Goal: Check status: Check status

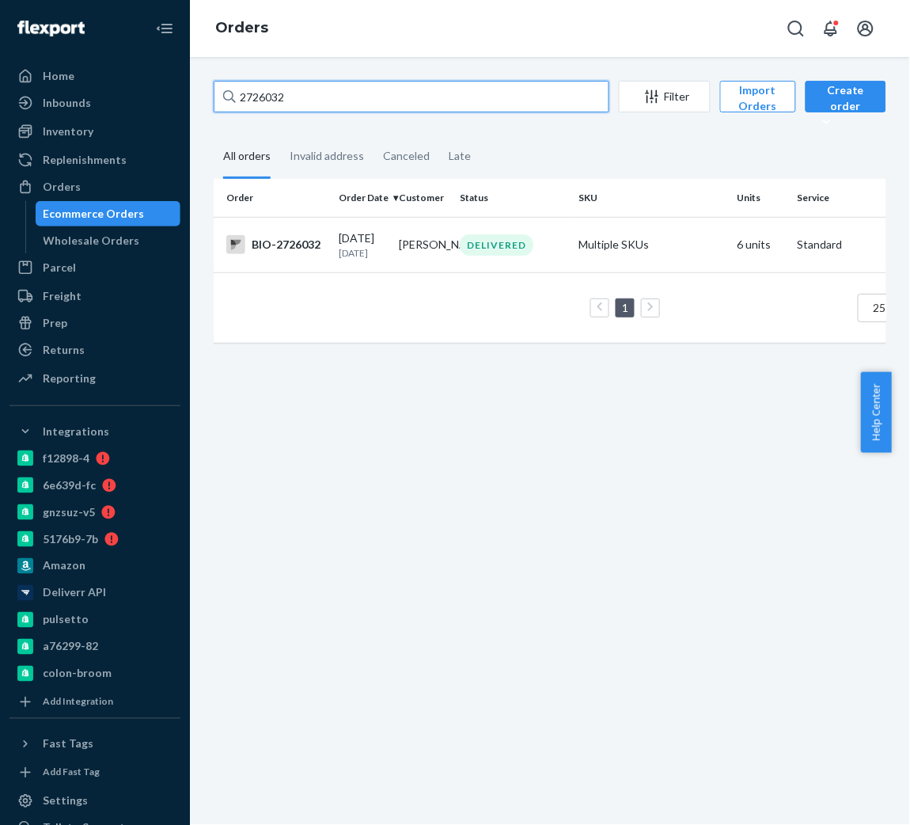
click at [335, 103] on input "2726032" at bounding box center [412, 97] width 396 height 32
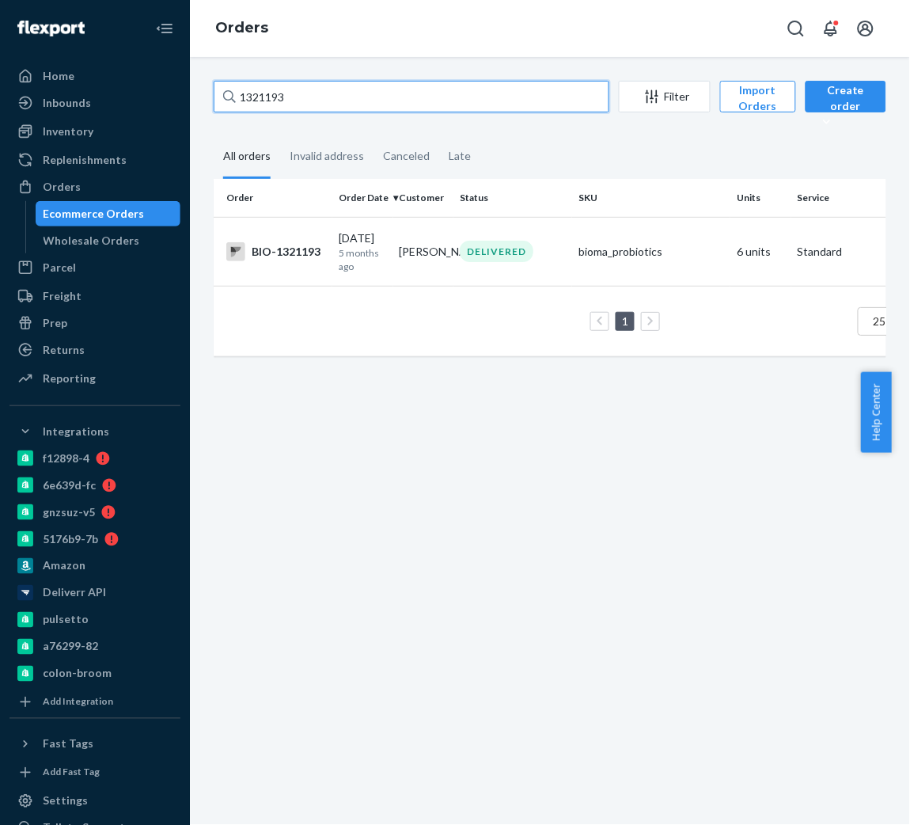
type input "1321193"
click at [566, 628] on div "1321193 Filter Import Orders Create order Ecommerce order Removal order All ord…" at bounding box center [550, 441] width 720 height 768
click at [370, 251] on p "5 months ago" at bounding box center [363, 259] width 48 height 27
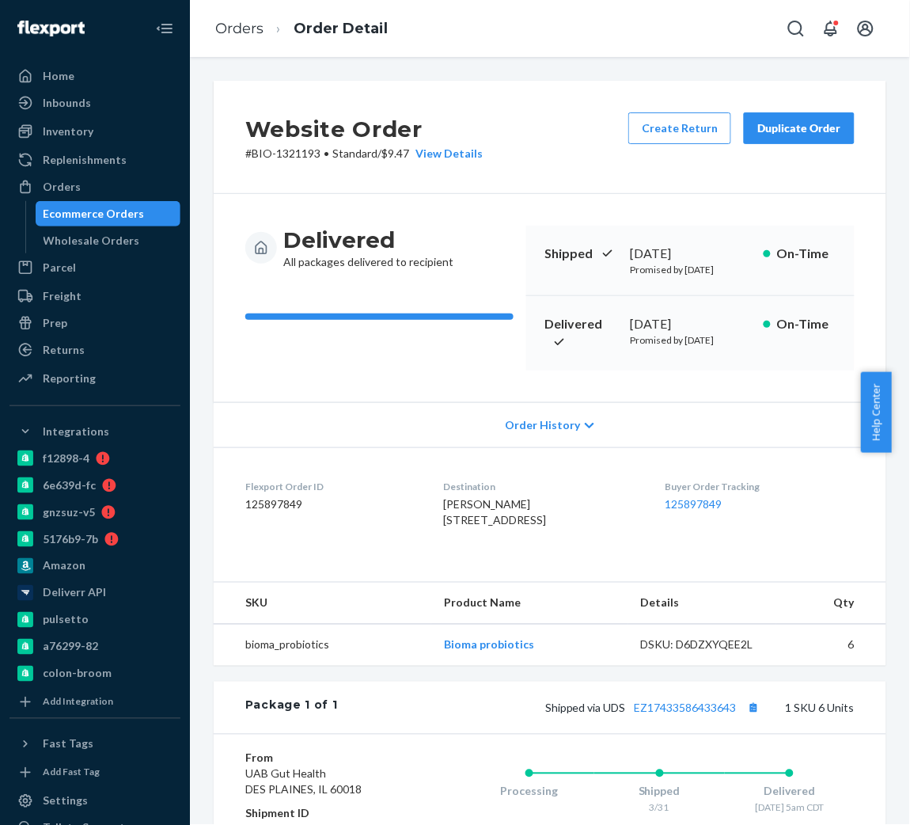
click at [635, 333] on div "[DATE]" at bounding box center [690, 324] width 120 height 18
copy div "March"
click at [635, 333] on div "[DATE]" at bounding box center [690, 324] width 120 height 18
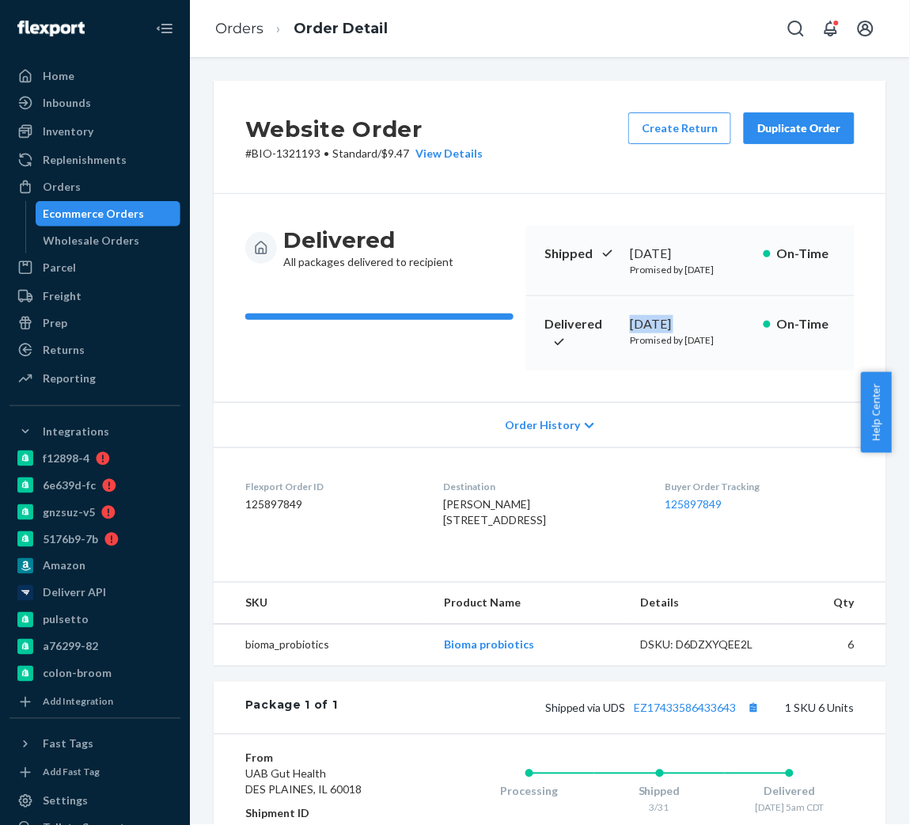
click at [635, 333] on div "[DATE]" at bounding box center [690, 324] width 120 height 18
